Goal: Transaction & Acquisition: Download file/media

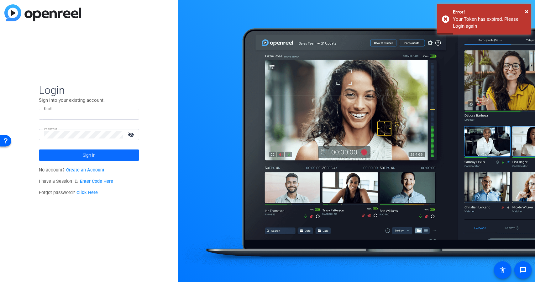
type input "fernavarrete@readyset.co"
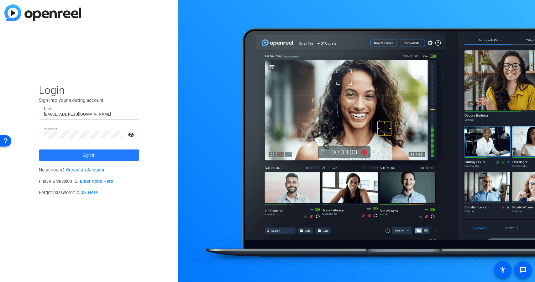
click at [128, 158] on span at bounding box center [89, 154] width 100 height 15
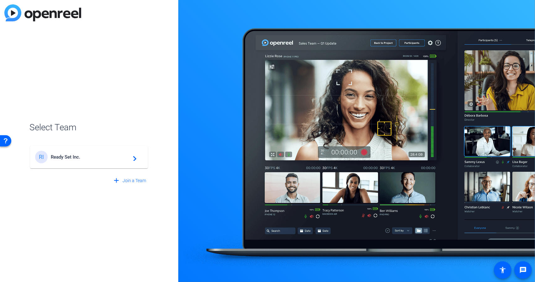
click at [111, 158] on span "Ready Set Inc." at bounding box center [90, 157] width 78 height 6
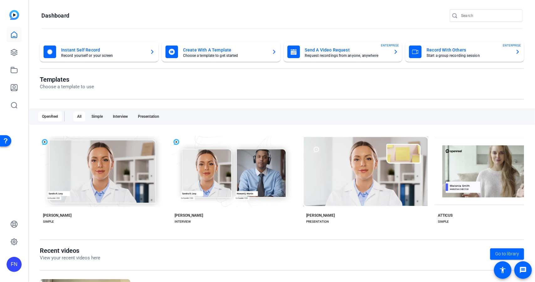
click at [463, 18] on input "Search" at bounding box center [489, 16] width 56 height 8
paste input "18043970350"
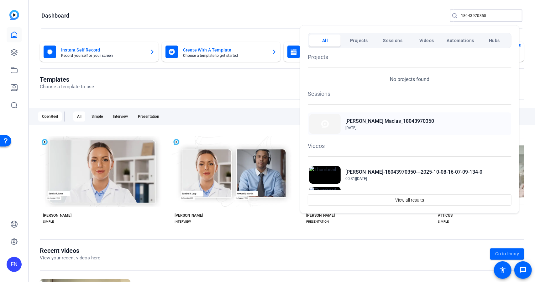
scroll to position [31, 0]
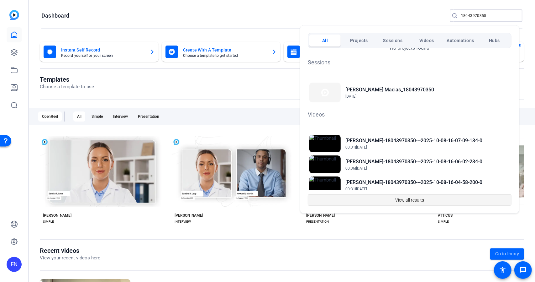
type input "18043970350"
click at [406, 197] on span "View all results" at bounding box center [410, 200] width 29 height 12
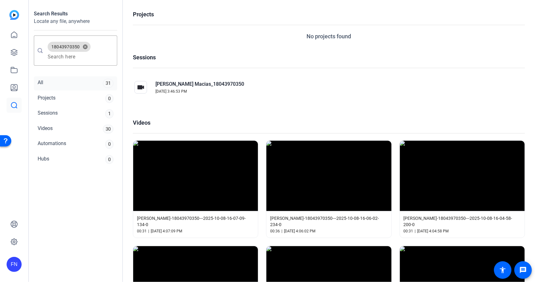
click at [70, 88] on div "All 31" at bounding box center [75, 83] width 83 height 14
click at [149, 90] on div "Michael Macias_18043970350 Sep 26, 2025, 3:46:53 PM" at bounding box center [195, 87] width 125 height 24
click at [92, 84] on div "All 31" at bounding box center [75, 83] width 83 height 14
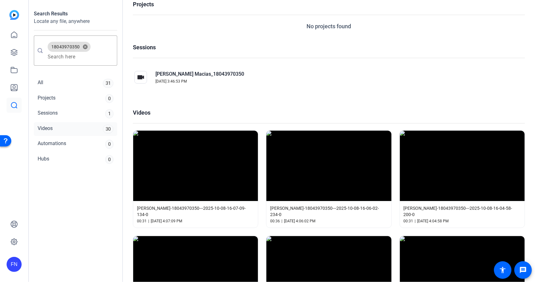
click at [92, 128] on div "Videos 30" at bounding box center [75, 129] width 83 height 14
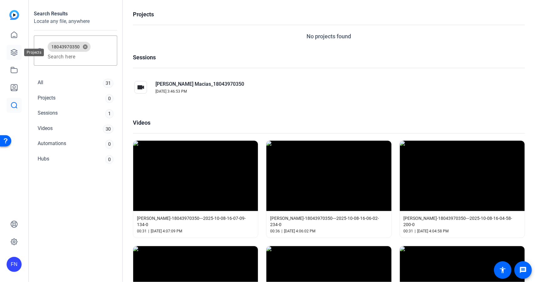
click at [12, 51] on icon at bounding box center [14, 53] width 8 height 8
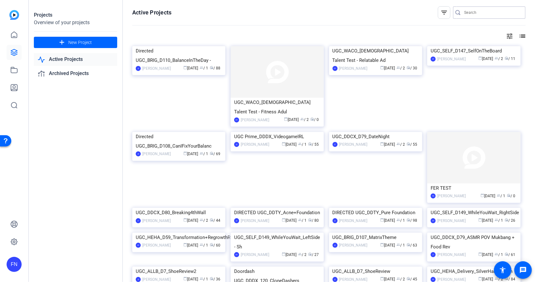
click at [478, 13] on input "Search" at bounding box center [493, 13] width 56 height 8
paste input "18043970350"
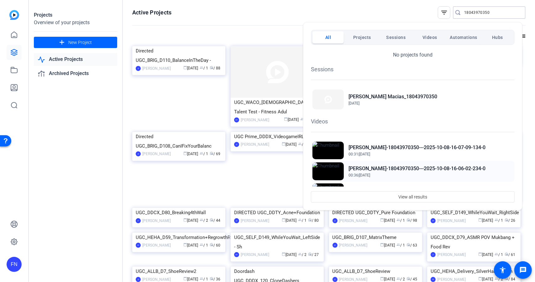
scroll to position [31, 0]
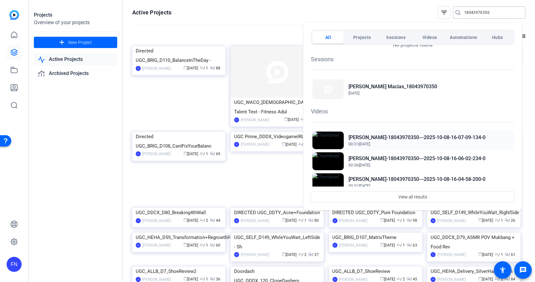
type input "18043970350"
click at [382, 147] on div "Michael Macias-18043970350---2025-10-08-16-07-09-134-0 00:31 | Oct 8, 2025" at bounding box center [413, 140] width 204 height 21
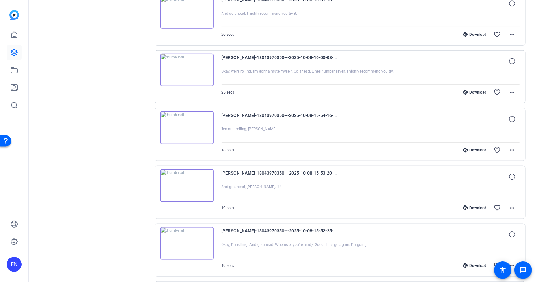
scroll to position [465, 0]
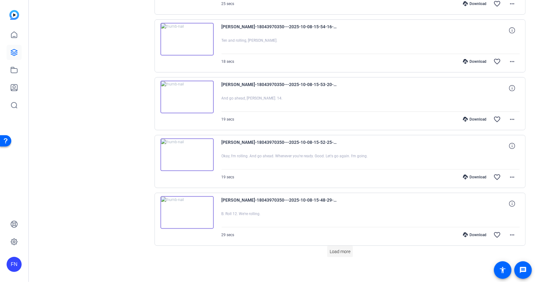
click at [339, 250] on span "Load more" at bounding box center [340, 251] width 21 height 7
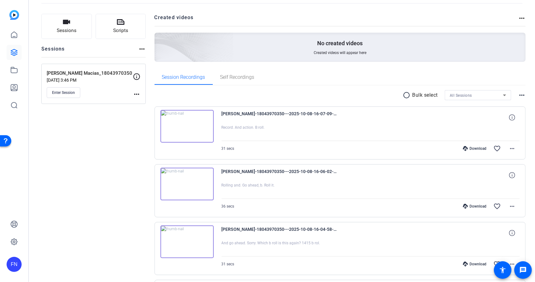
scroll to position [26, 0]
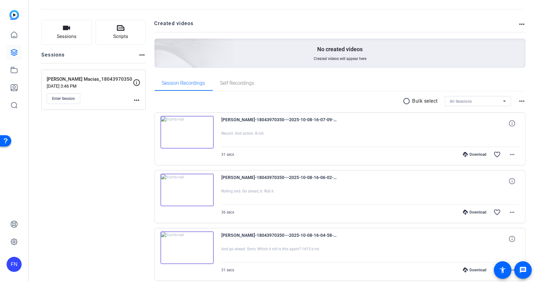
click at [405, 99] on mat-icon "radio_button_unchecked" at bounding box center [407, 101] width 9 height 8
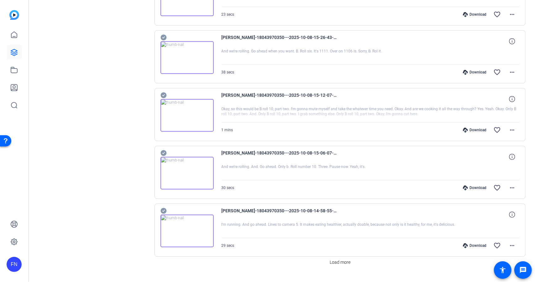
scroll to position [1039, 0]
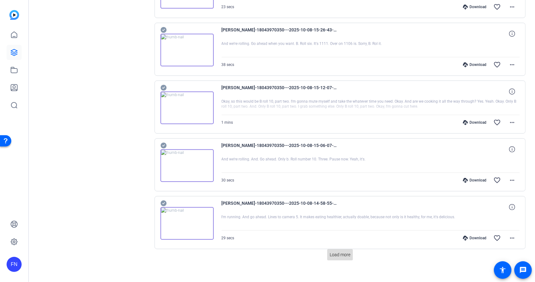
click at [337, 251] on span "Load more" at bounding box center [340, 254] width 21 height 7
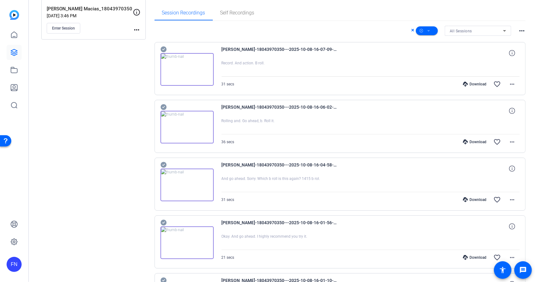
scroll to position [0, 0]
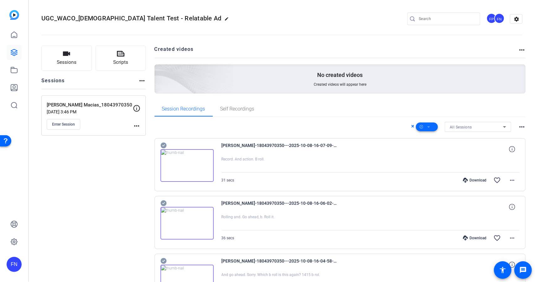
click at [429, 128] on span at bounding box center [427, 126] width 22 height 15
click at [435, 138] on span "Select All" at bounding box center [434, 137] width 33 height 8
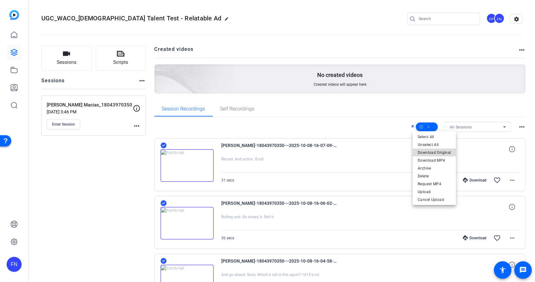
click at [439, 154] on span "Download Original" at bounding box center [434, 152] width 33 height 8
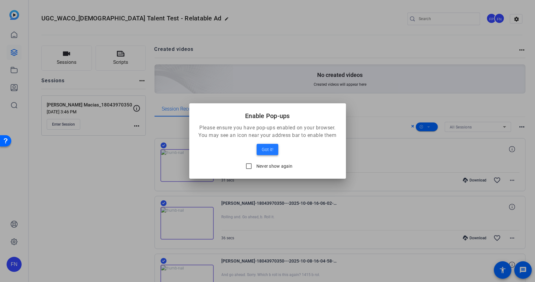
click at [267, 149] on span "Got it!" at bounding box center [268, 150] width 12 height 8
